Goal: Task Accomplishment & Management: Manage account settings

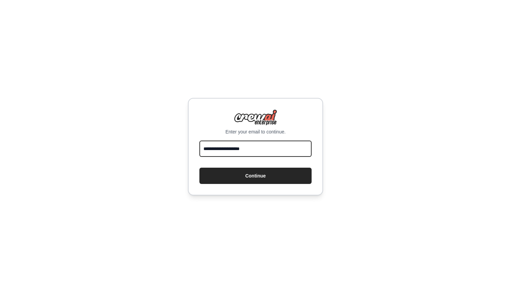
type input "**********"
click at [256, 175] on button "Continue" at bounding box center [256, 175] width 112 height 16
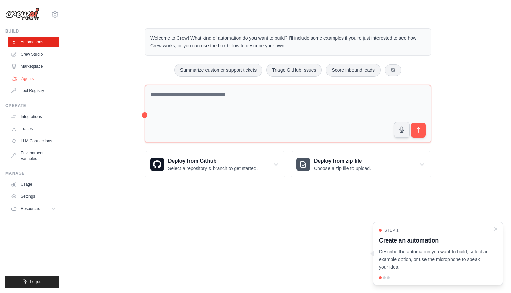
click at [34, 77] on link "Agents" at bounding box center [34, 78] width 51 height 11
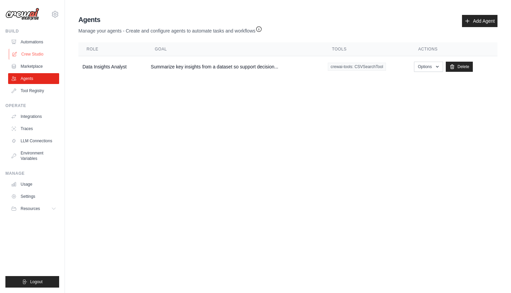
click at [30, 54] on link "Crew Studio" at bounding box center [34, 54] width 51 height 11
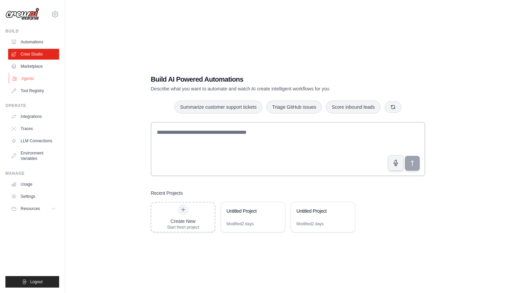
click at [31, 79] on link "Agents" at bounding box center [34, 78] width 51 height 11
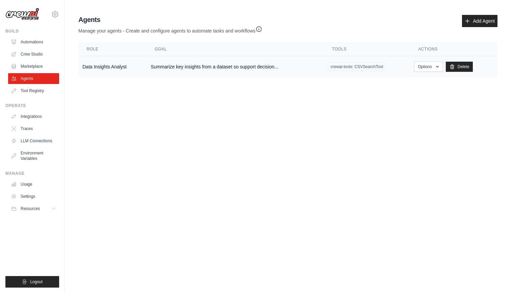
click at [93, 69] on td "Data Insights Analyst" at bounding box center [112, 66] width 68 height 21
